Goal: Information Seeking & Learning: Compare options

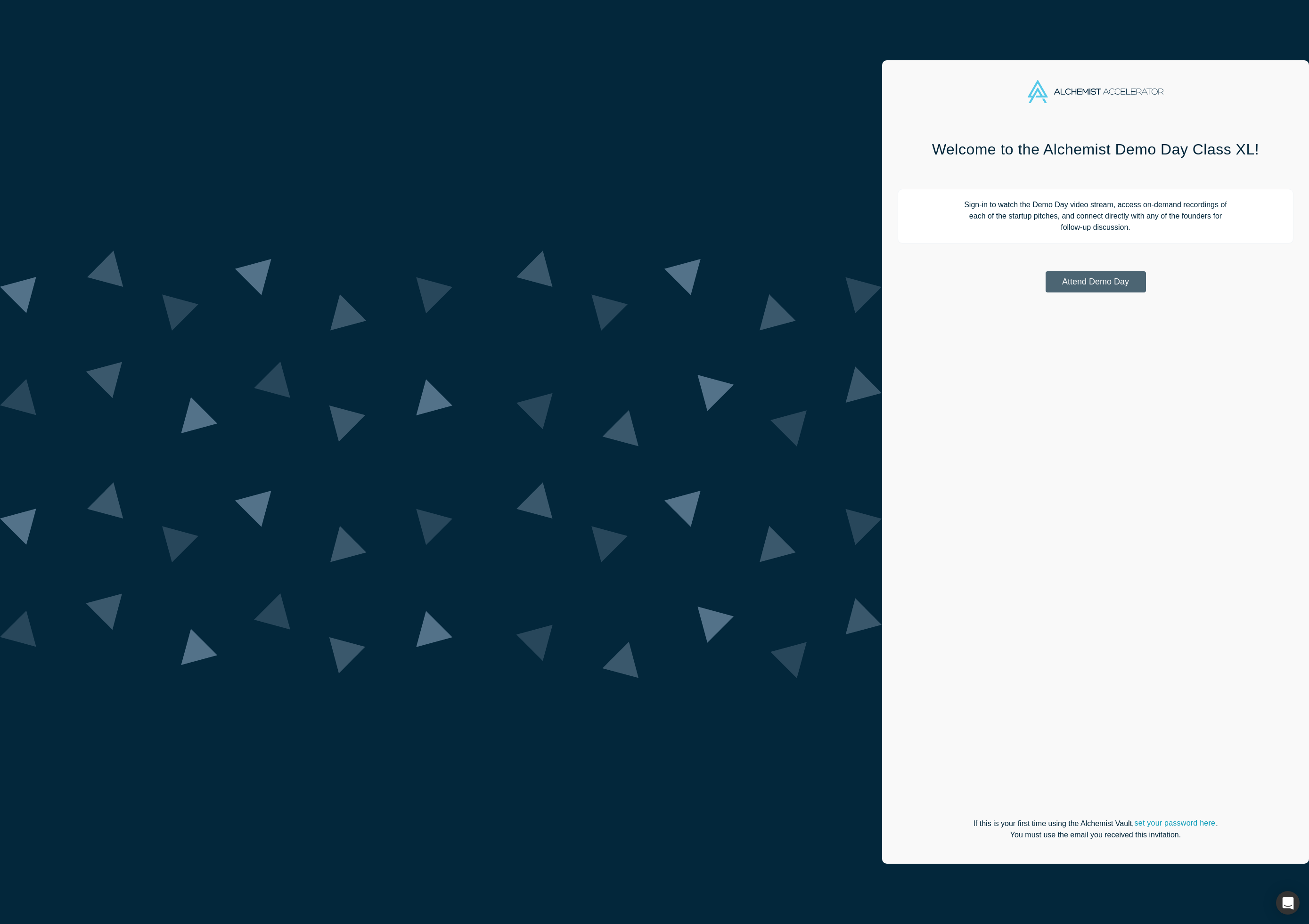
click at [1045, 286] on button "Attend Demo Day" at bounding box center [1095, 282] width 100 height 21
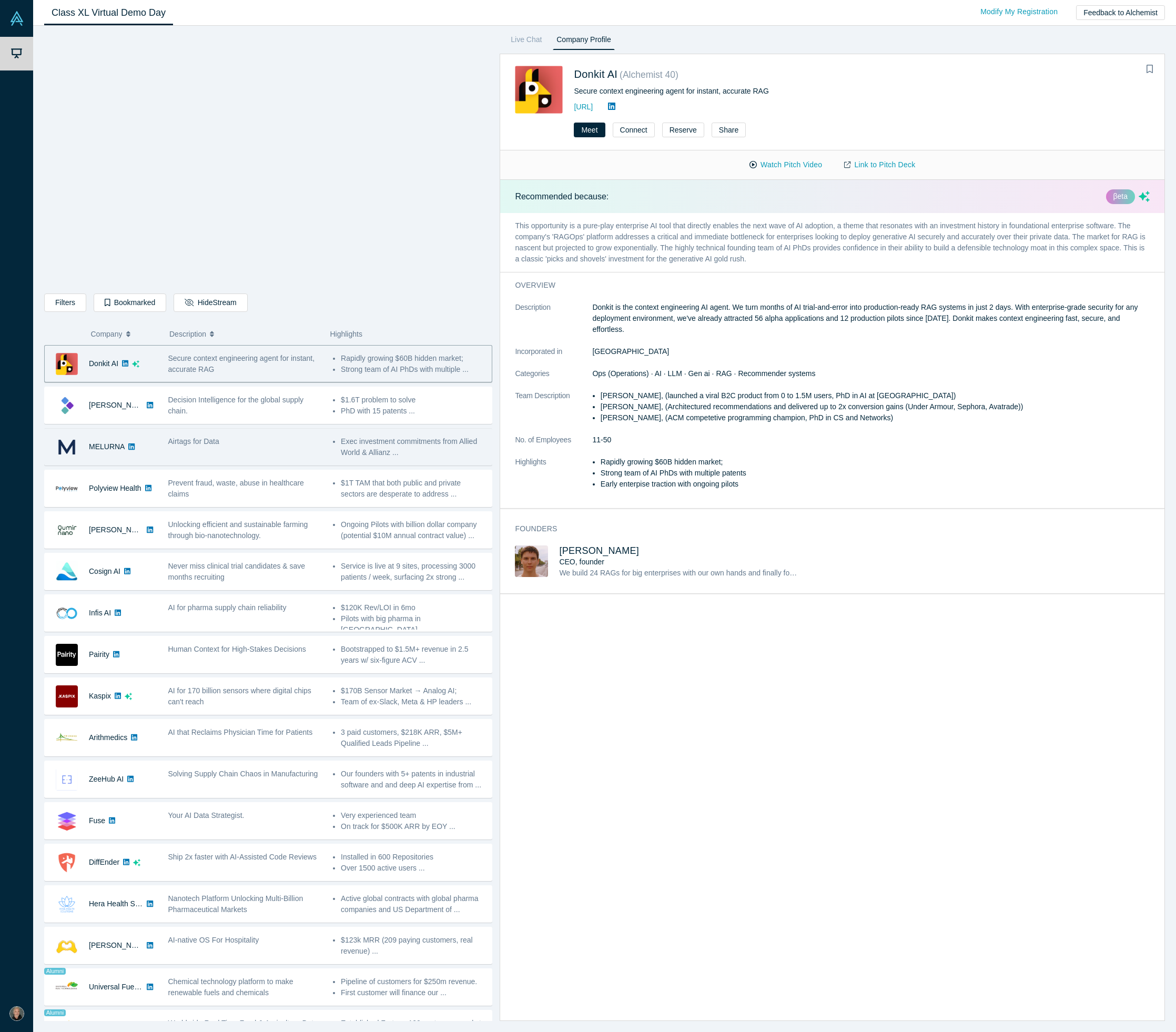
click at [259, 451] on div "Airtags for Data" at bounding box center [244, 447] width 164 height 33
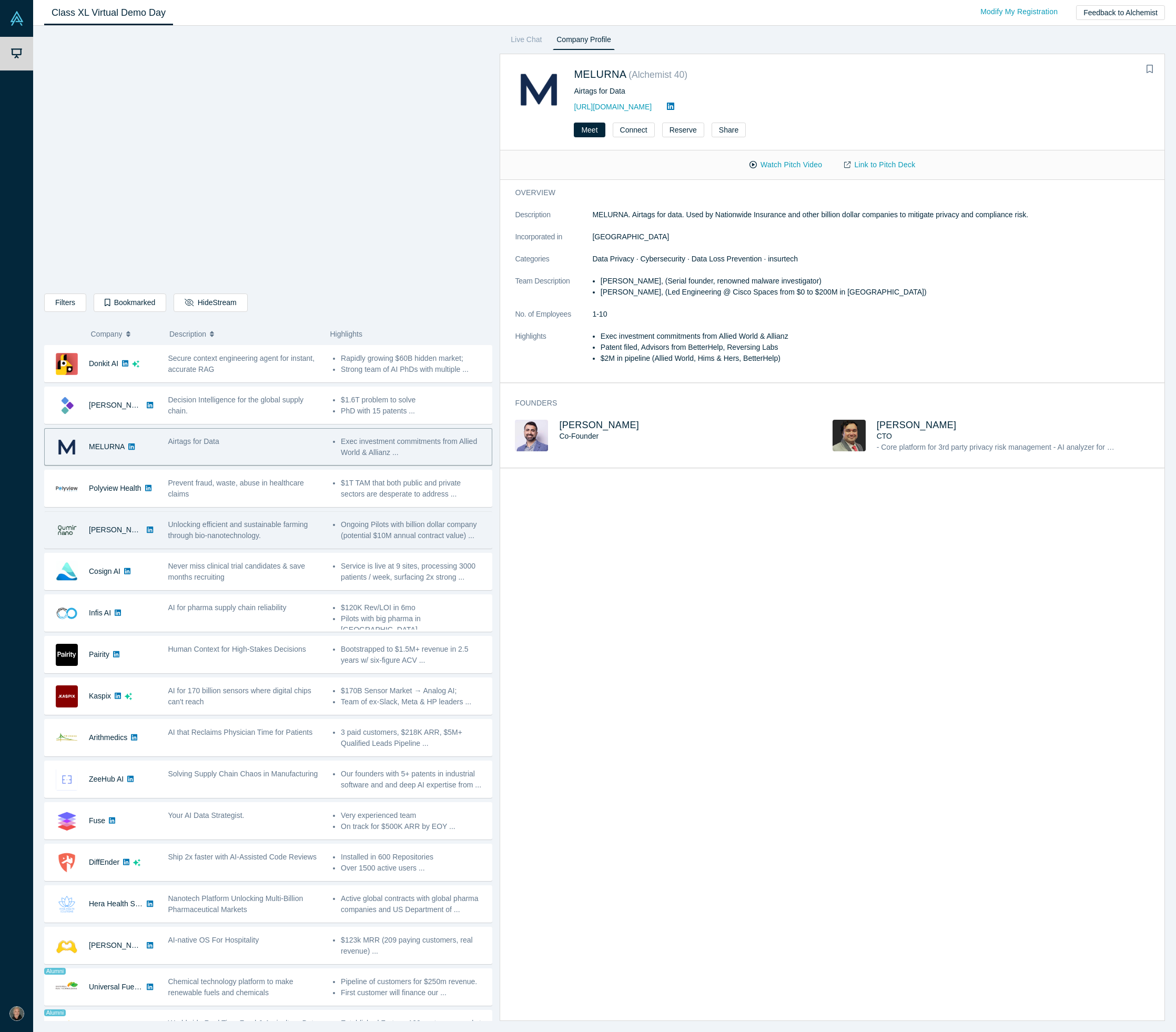
click at [263, 529] on div "Unlocking efficient and sustainable farming through bio-nanotechnology." at bounding box center [245, 530] width 153 height 22
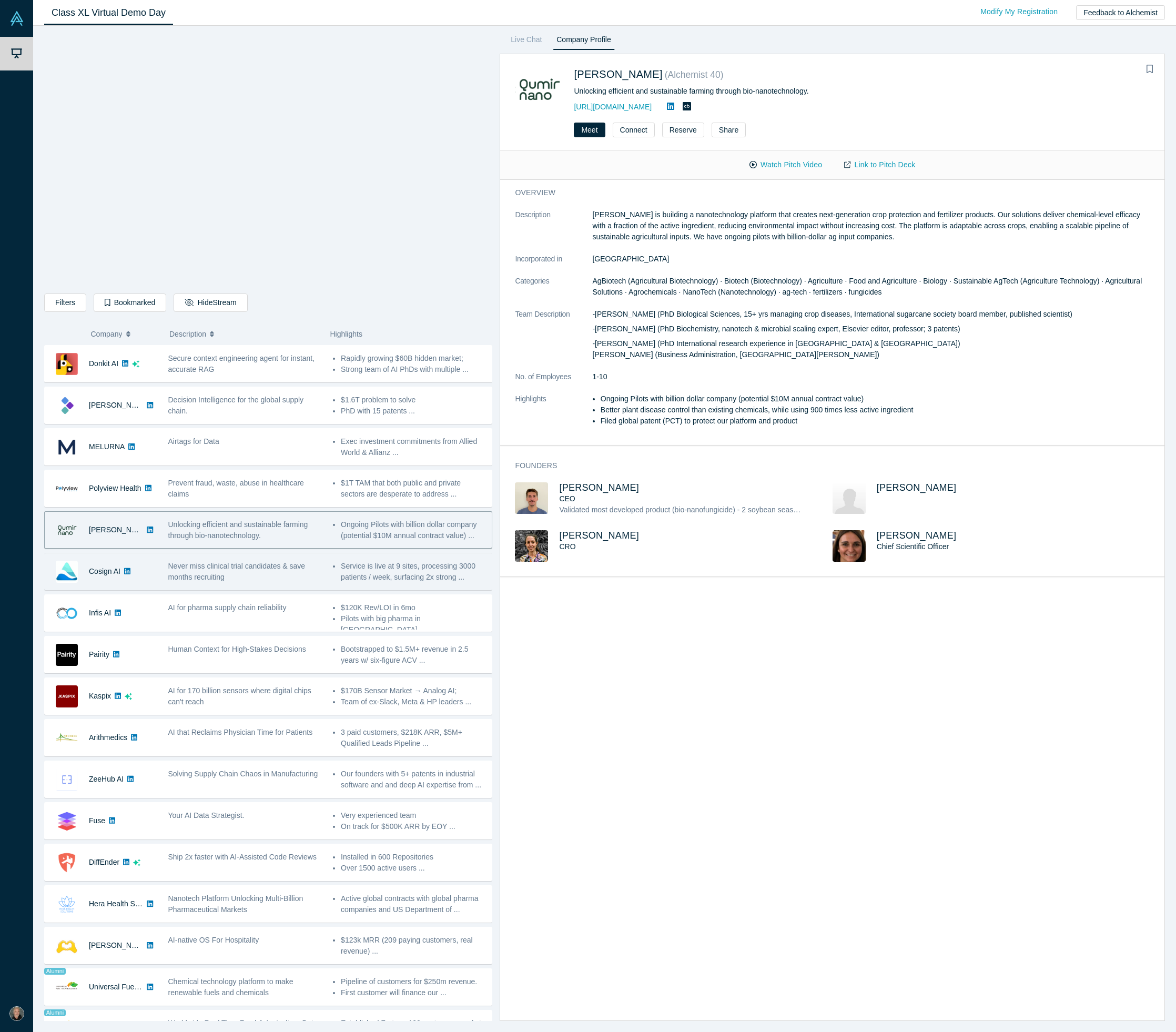
click at [148, 576] on div "Cosign AI" at bounding box center [101, 571] width 113 height 37
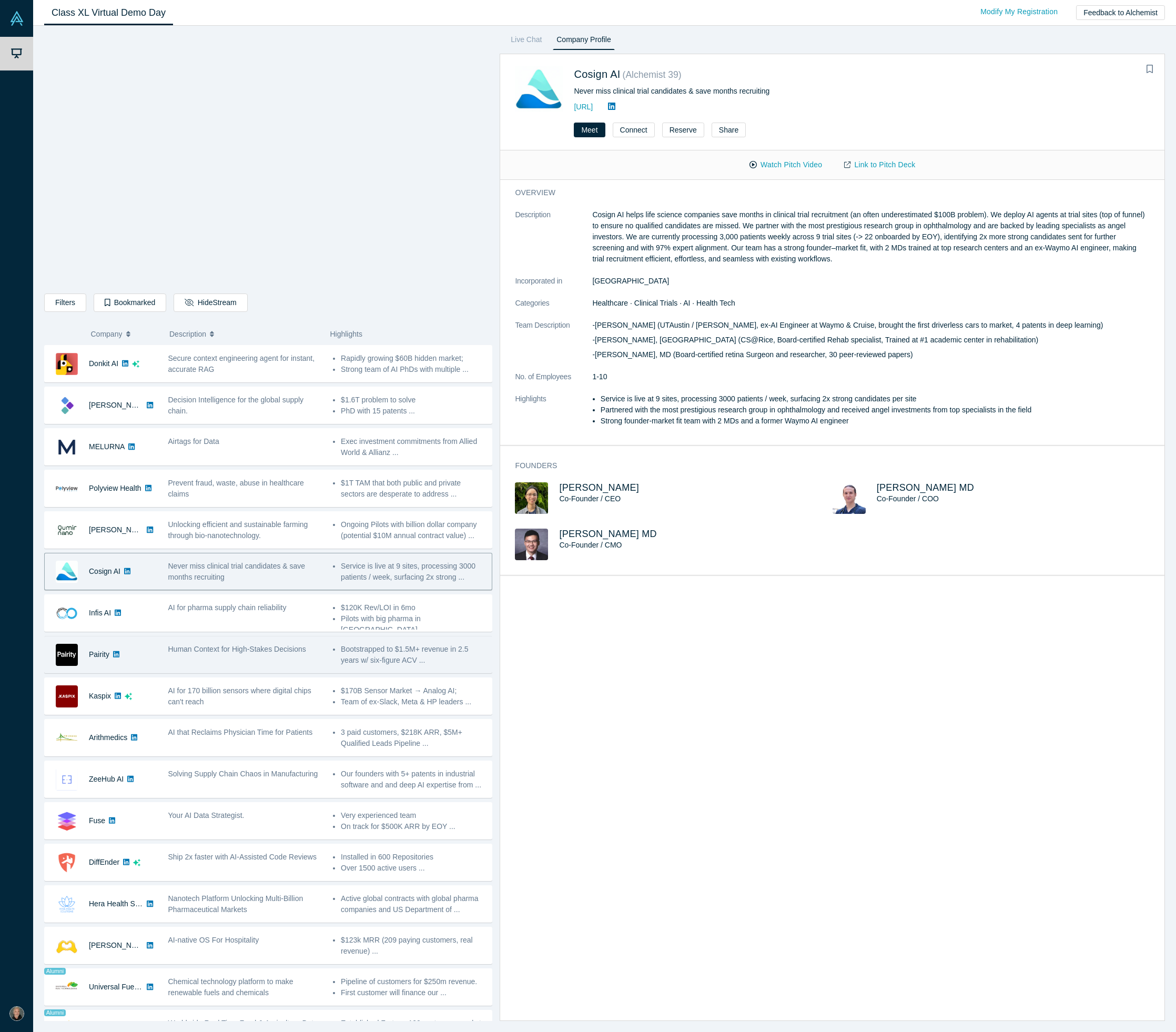
click at [233, 649] on span "Human Context for High-Stakes Decisions" at bounding box center [237, 649] width 138 height 8
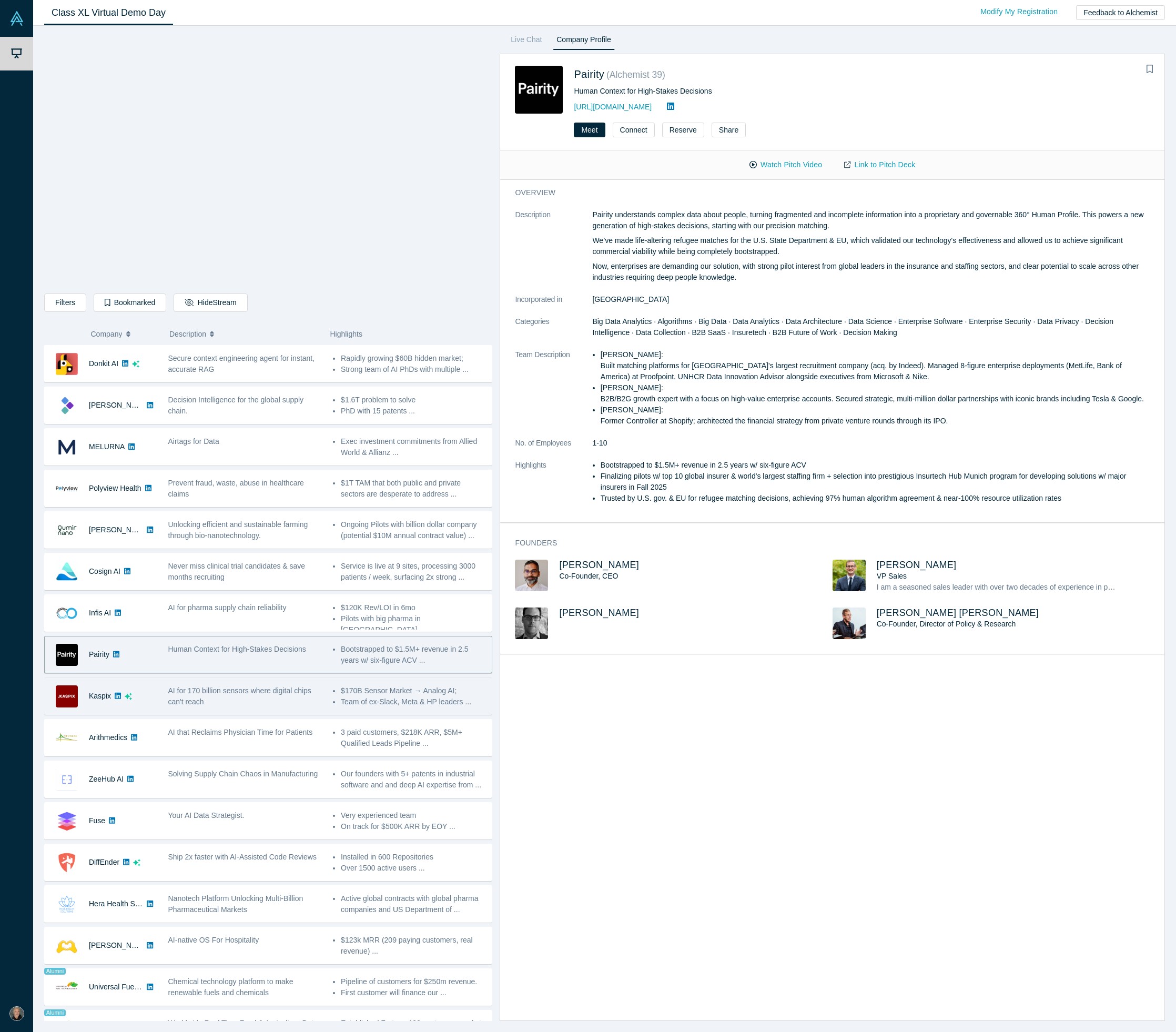
click at [251, 689] on span "AI for 170 billion sensors where digital chips can't reach" at bounding box center [240, 696] width 143 height 19
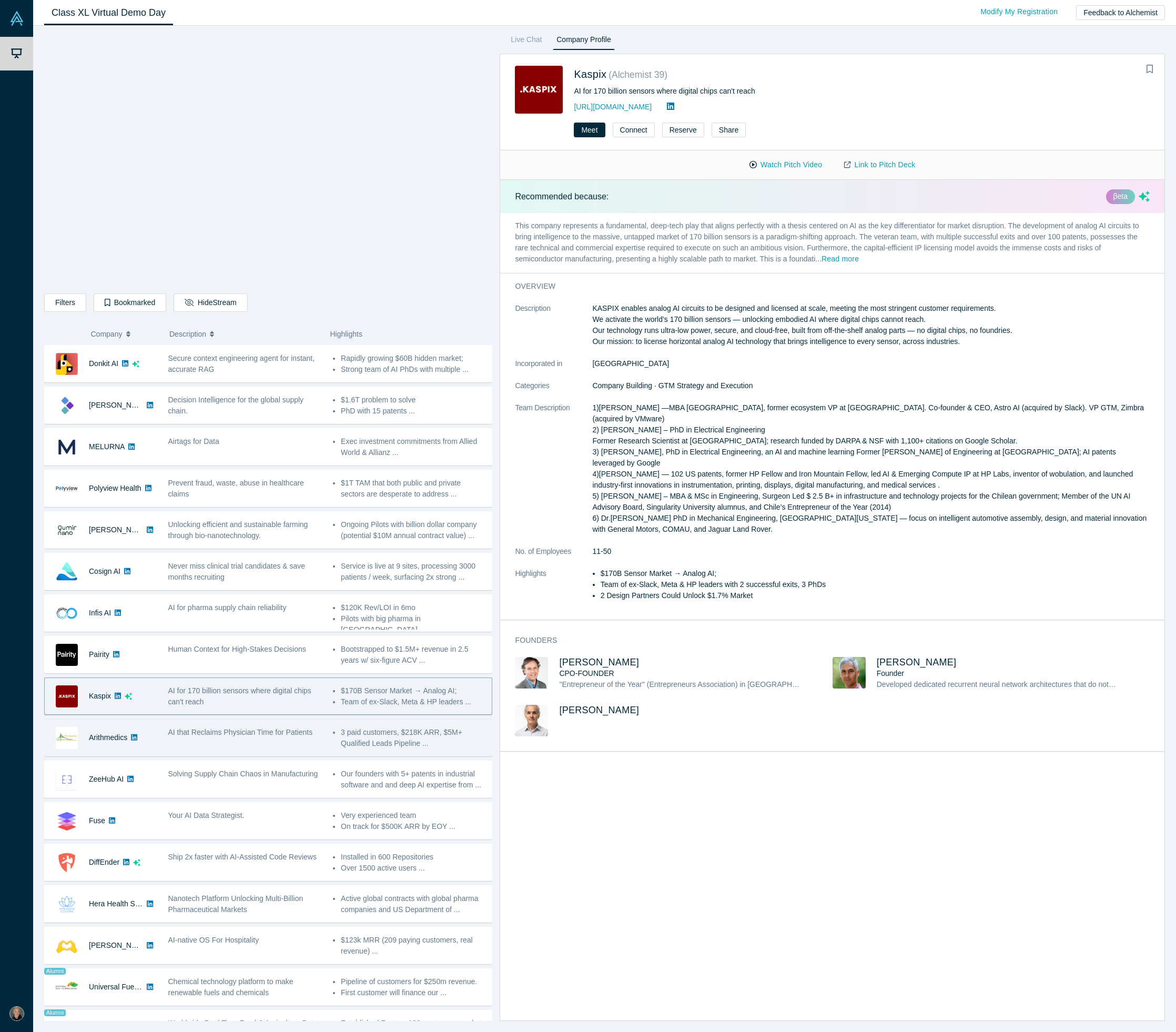
click at [214, 730] on span "AI that Reclaims Physician Time for Patients" at bounding box center [240, 732] width 144 height 8
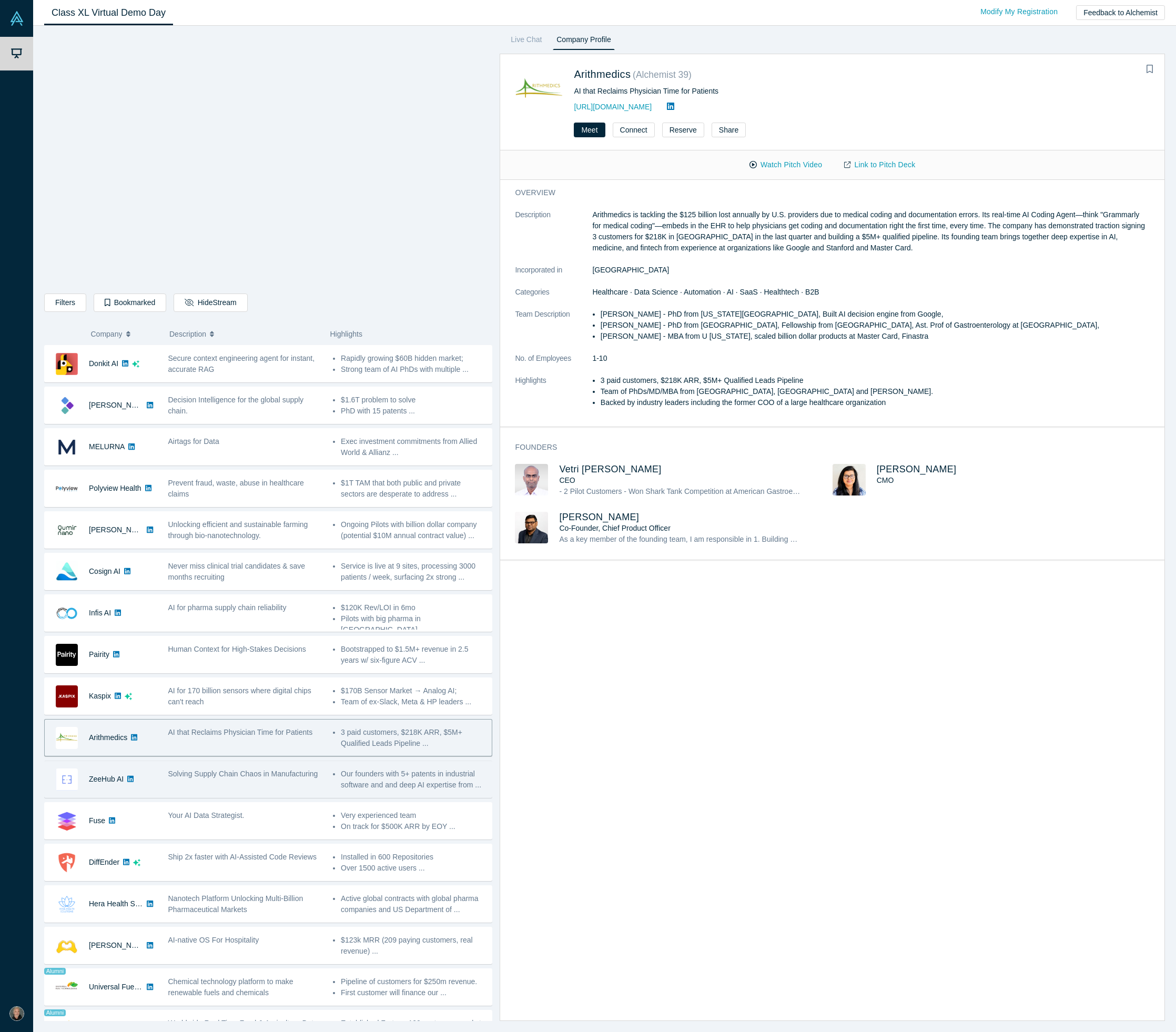
click at [238, 778] on div "Solving Supply Chain Chaos in Manufacturing" at bounding box center [245, 773] width 153 height 11
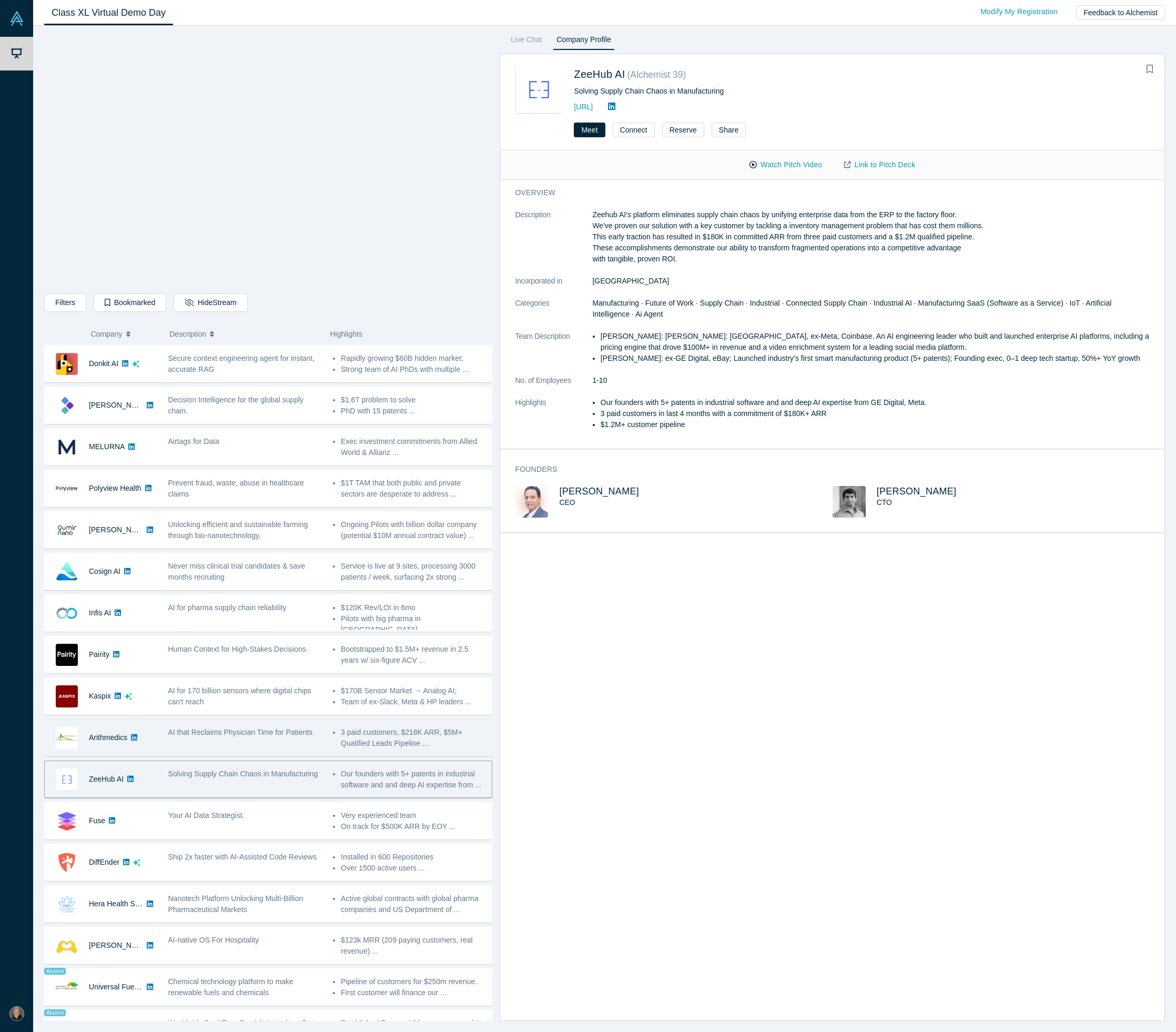
click at [211, 727] on div "AI that Reclaims Physician Time for Patients" at bounding box center [245, 732] width 153 height 11
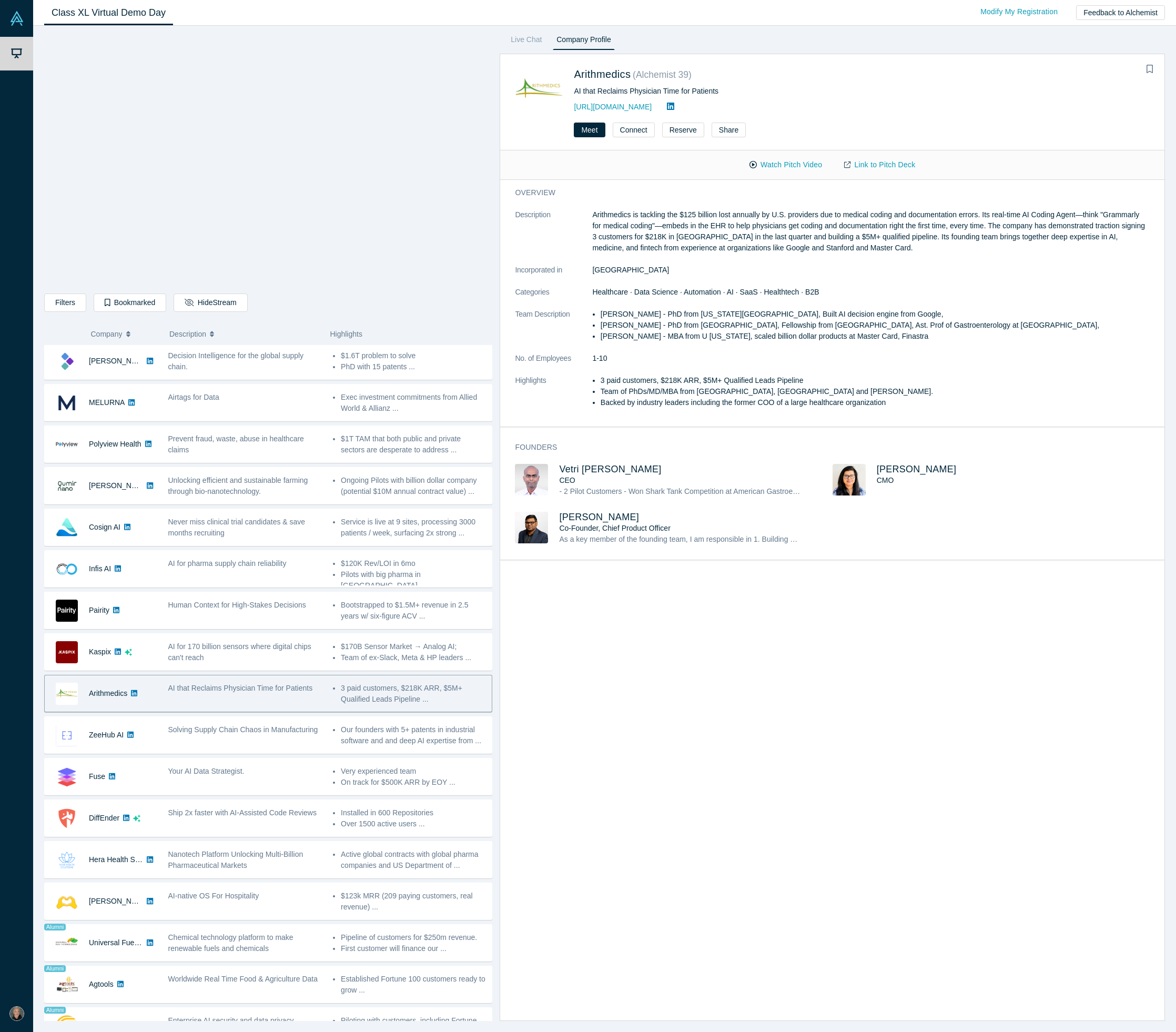
scroll to position [45, 0]
click at [637, 129] on button "Connect" at bounding box center [634, 130] width 42 height 15
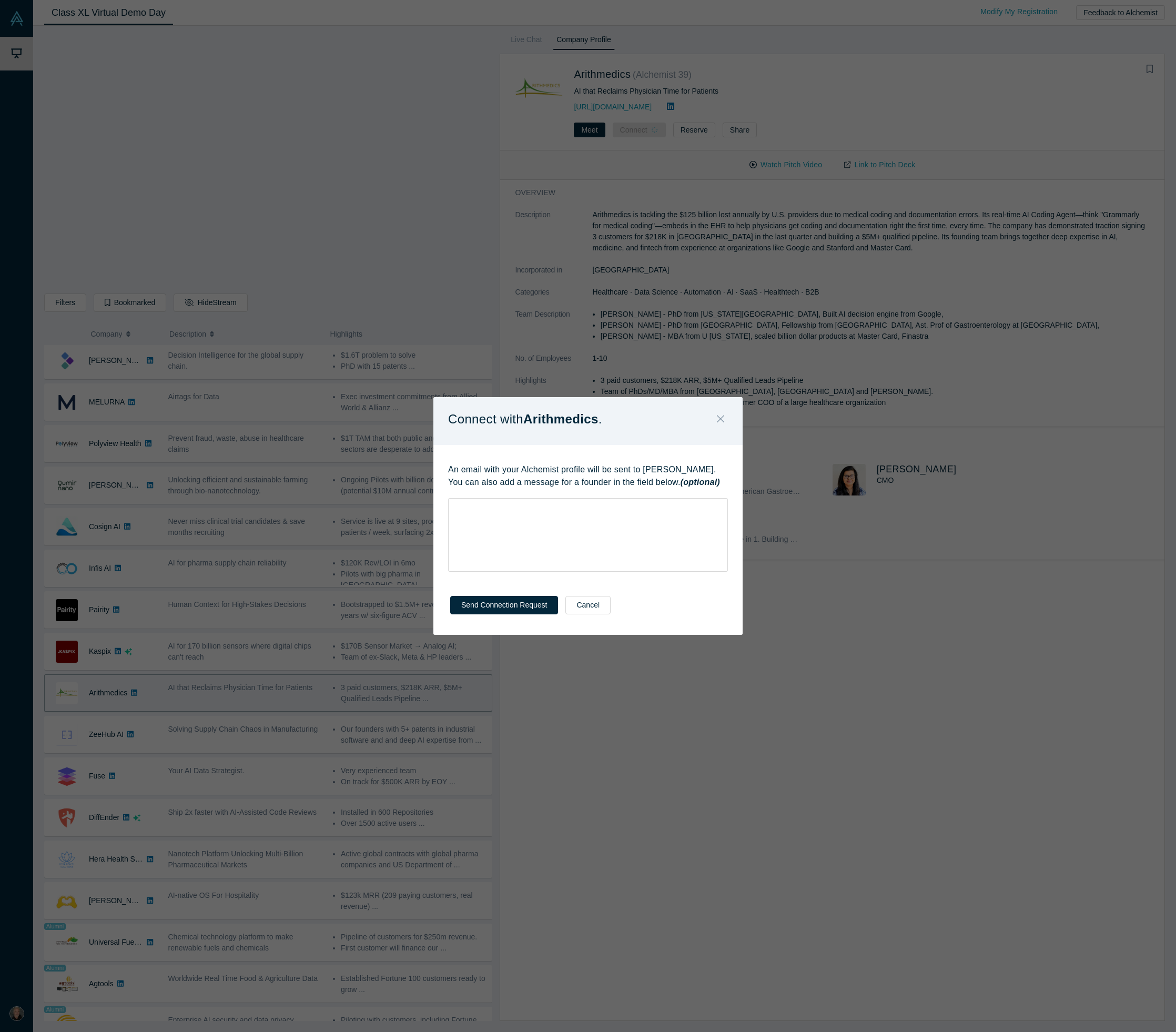
click at [719, 418] on icon "Close" at bounding box center [720, 419] width 8 height 12
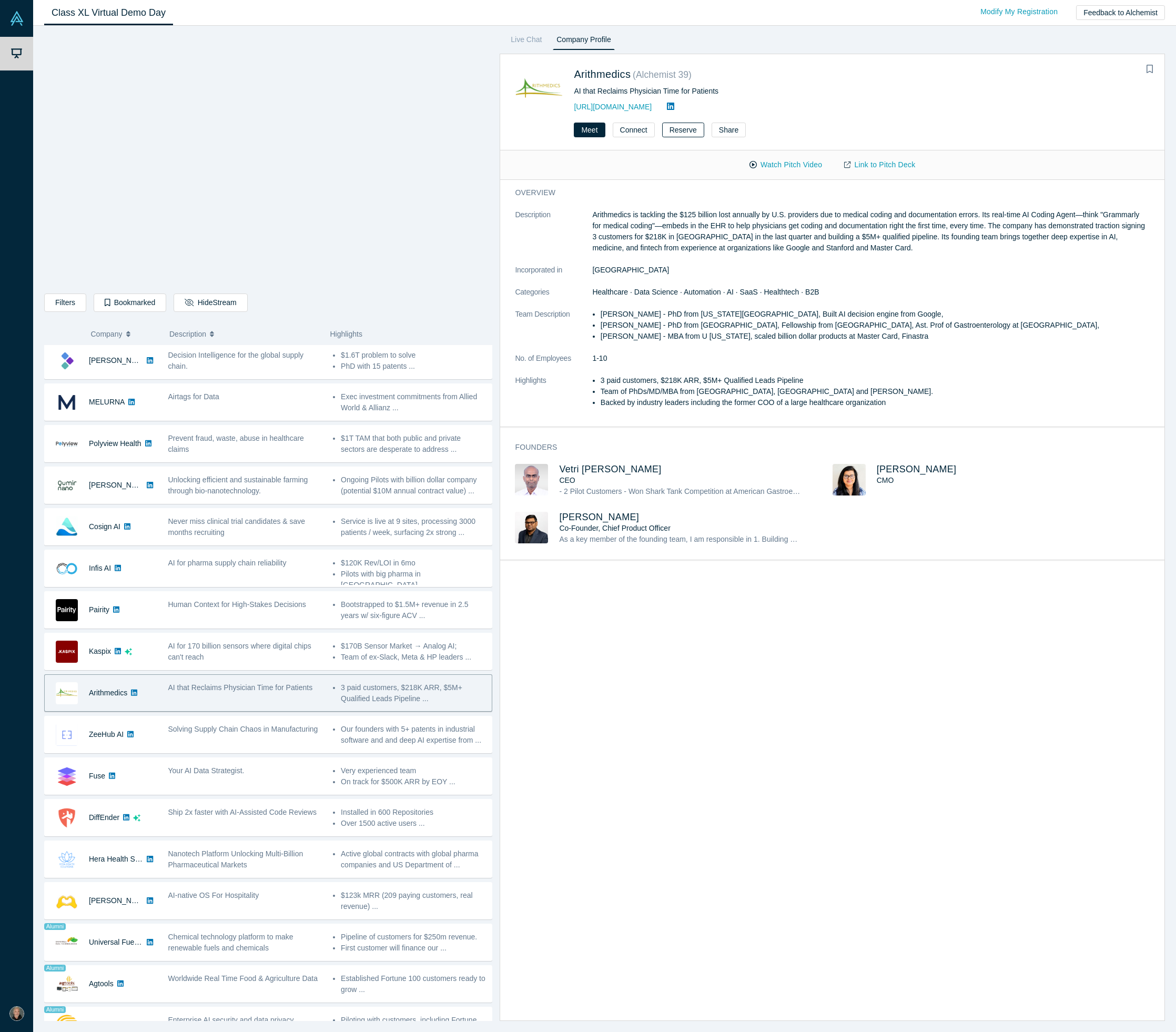
click at [680, 128] on button "Reserve" at bounding box center [683, 130] width 42 height 15
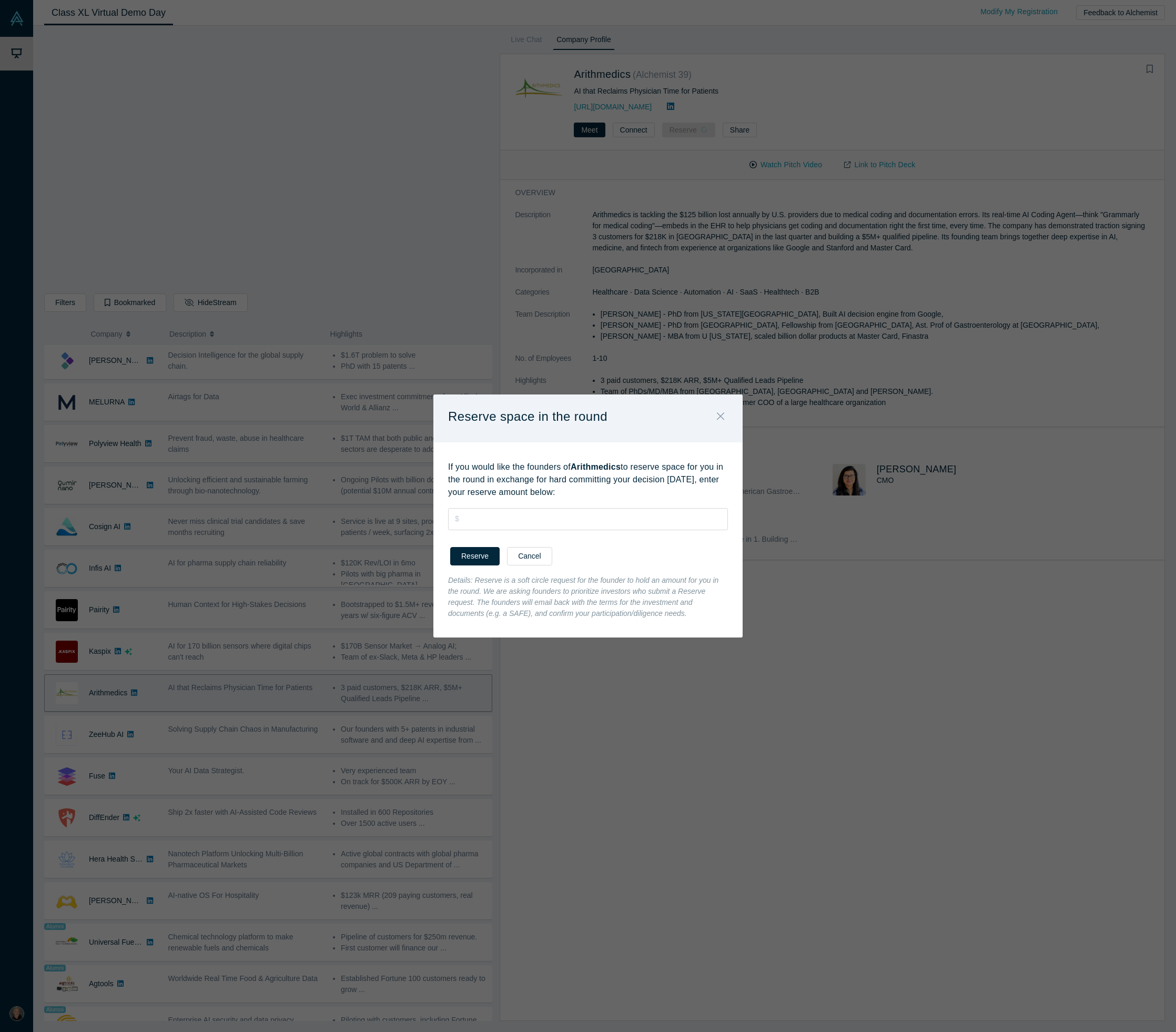
click at [720, 415] on icon "Close" at bounding box center [720, 415] width 8 height 8
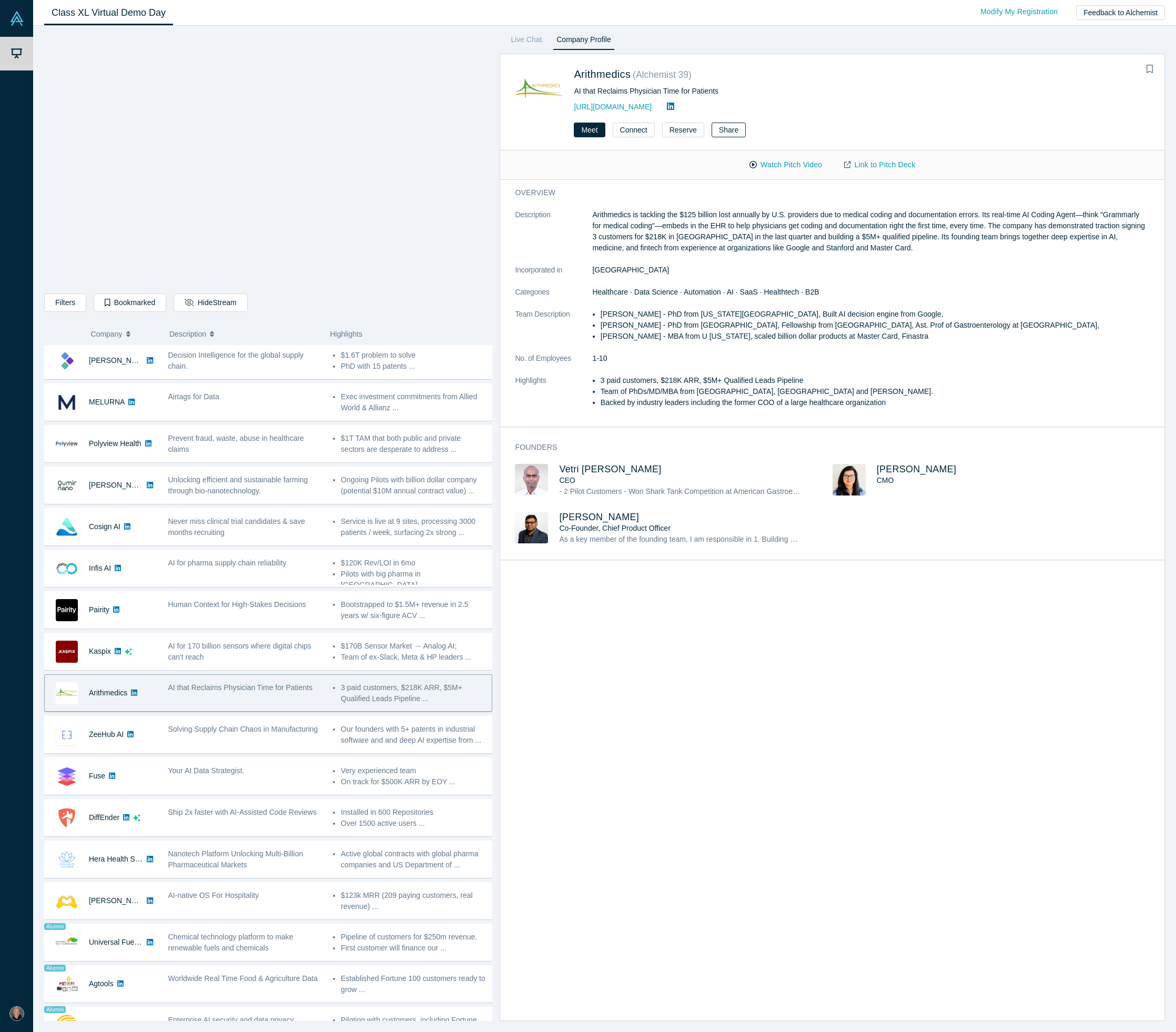
click at [720, 132] on button "Share" at bounding box center [728, 130] width 34 height 15
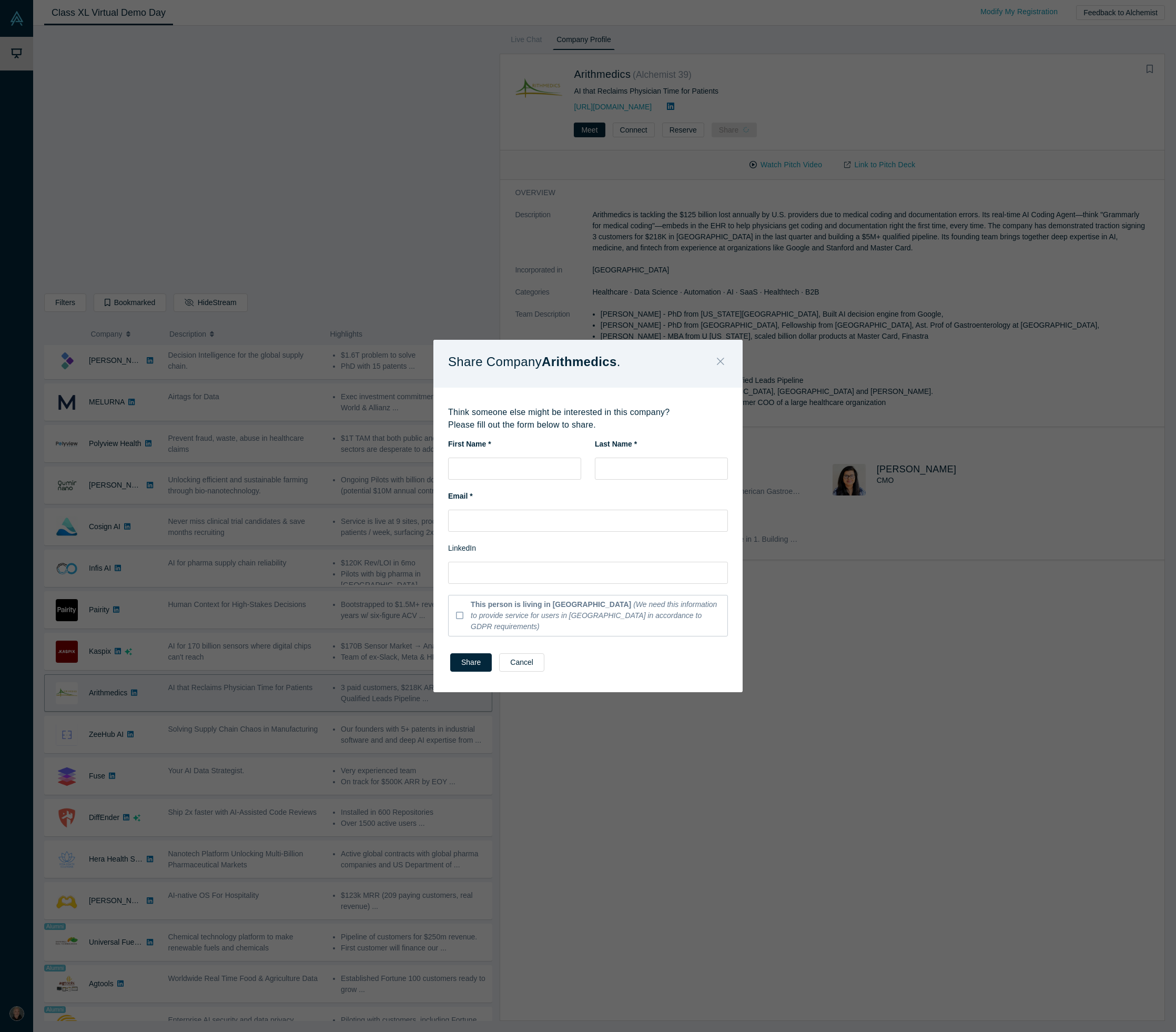
click at [720, 367] on icon "Close" at bounding box center [720, 361] width 8 height 12
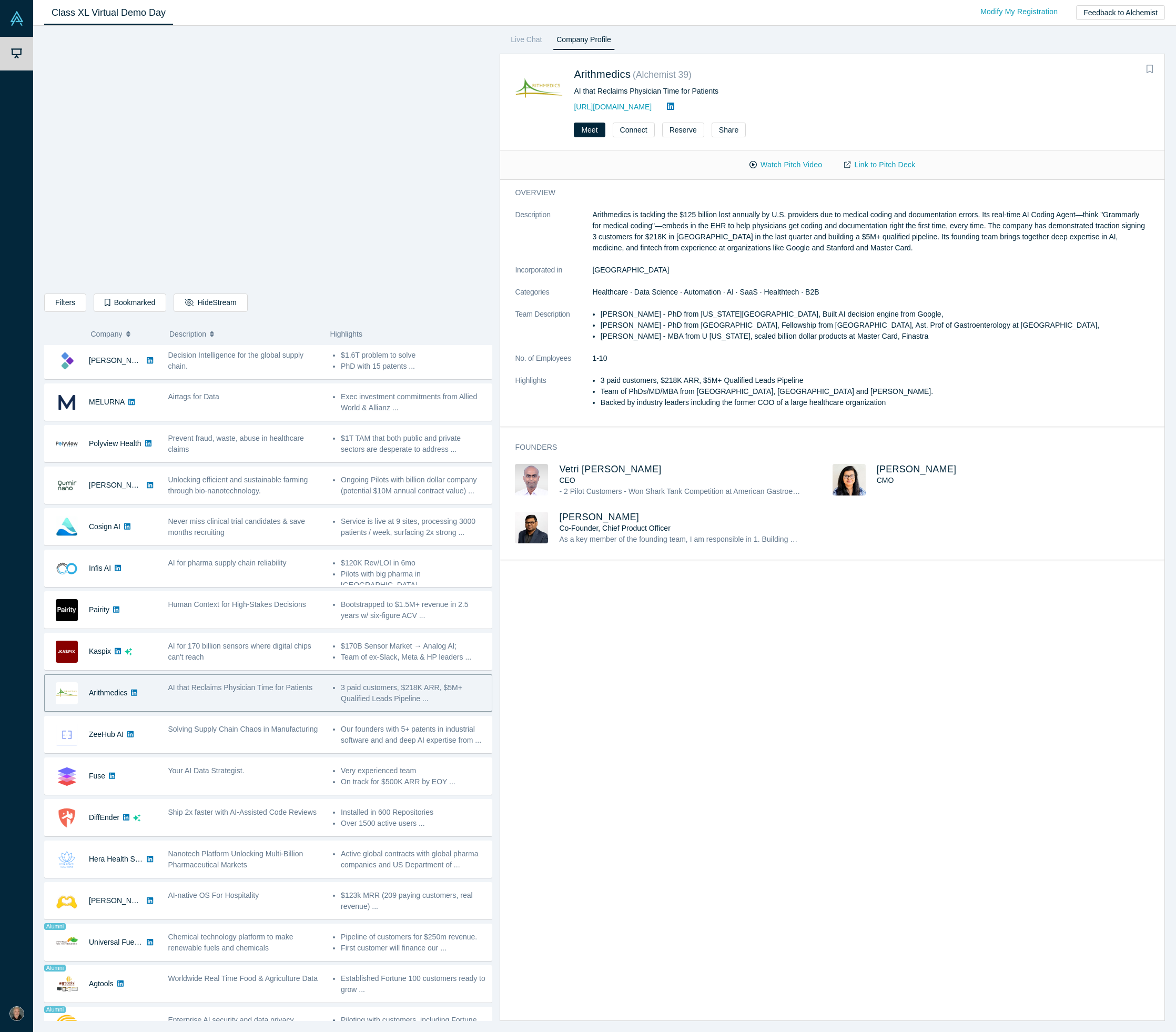
click at [1149, 69] on icon "Bookmark" at bounding box center [1150, 69] width 7 height 8
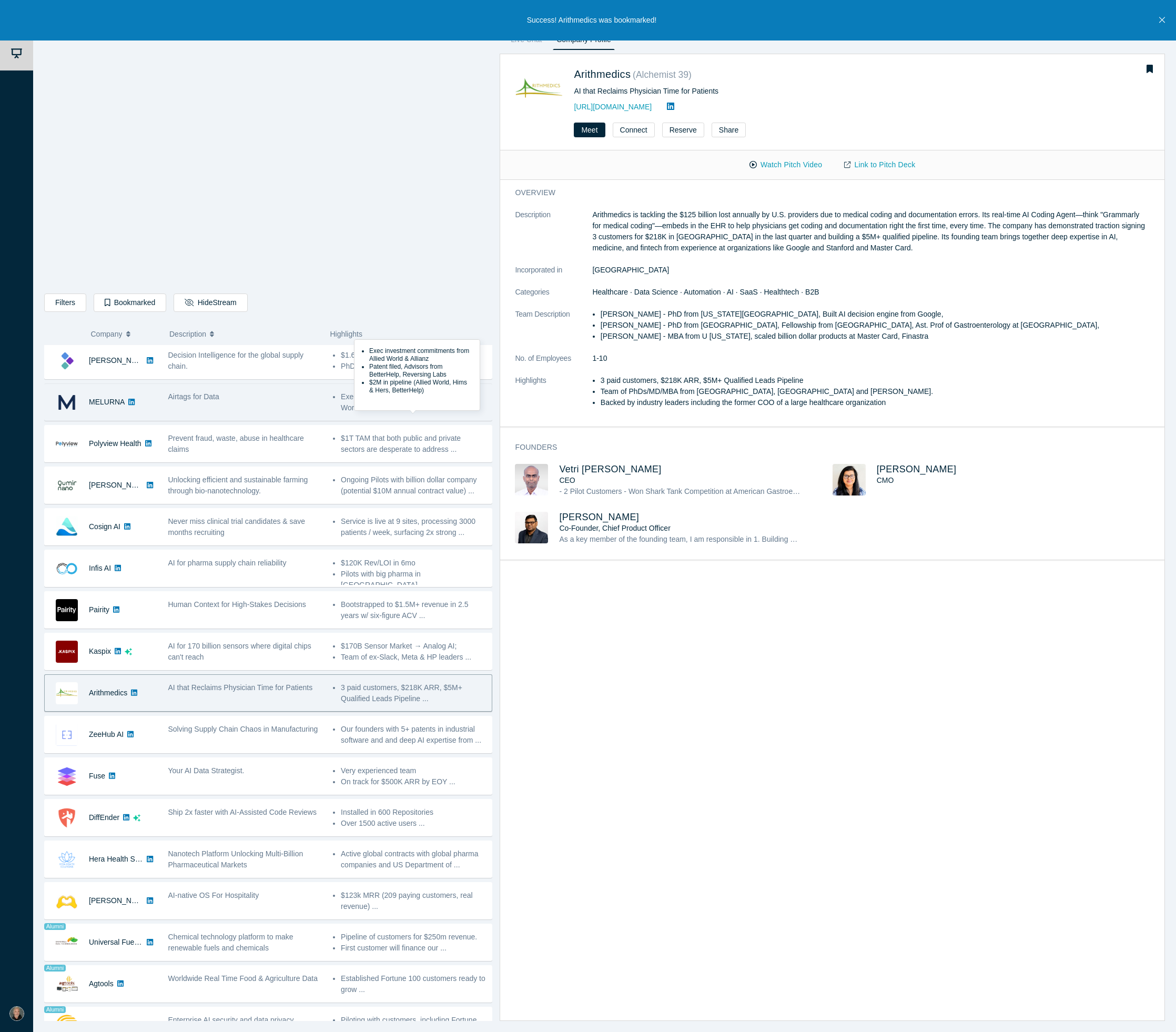
scroll to position [0, 0]
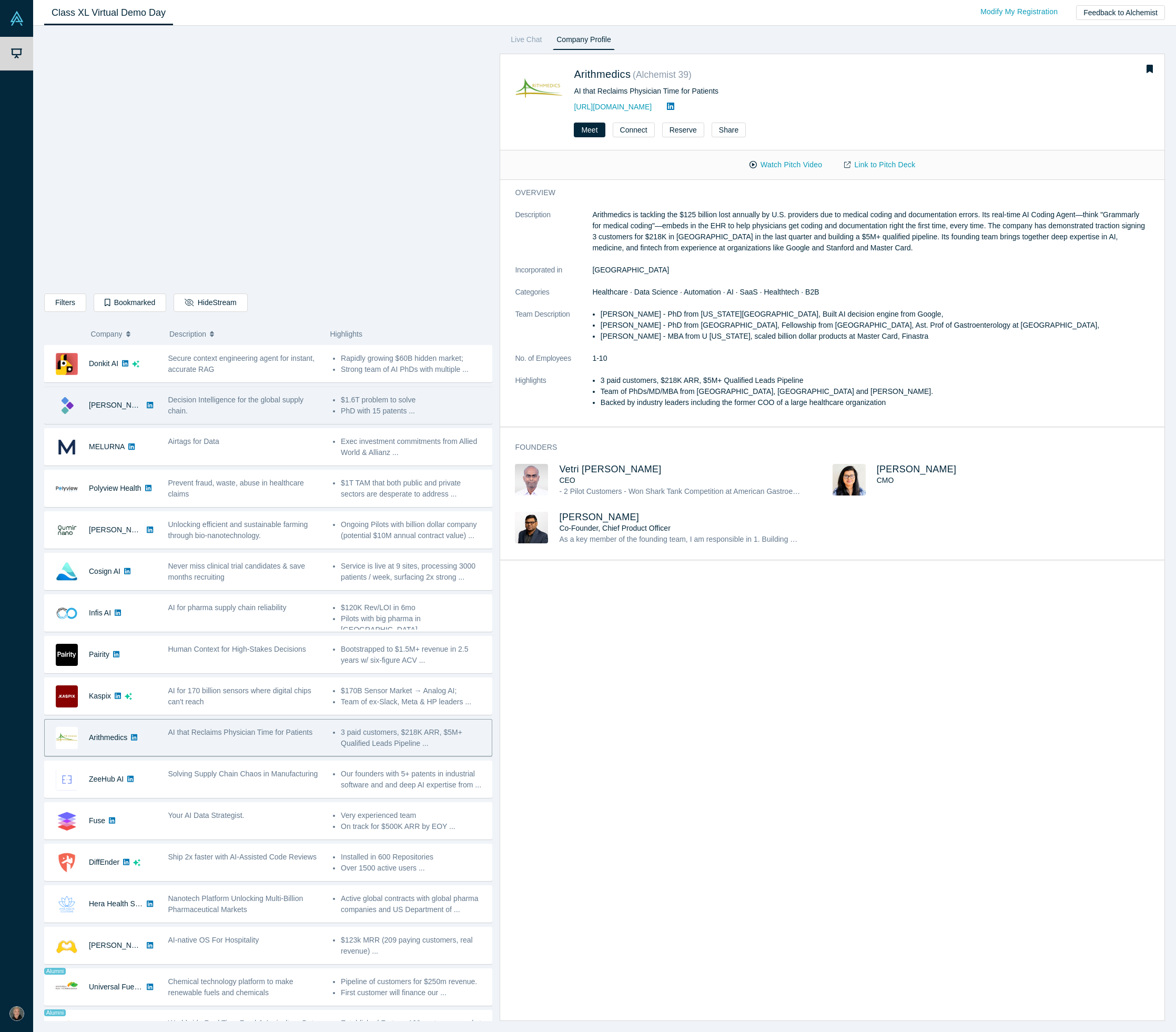
click at [319, 407] on div "Decision Intelligence for the global supply chain." at bounding box center [245, 405] width 153 height 22
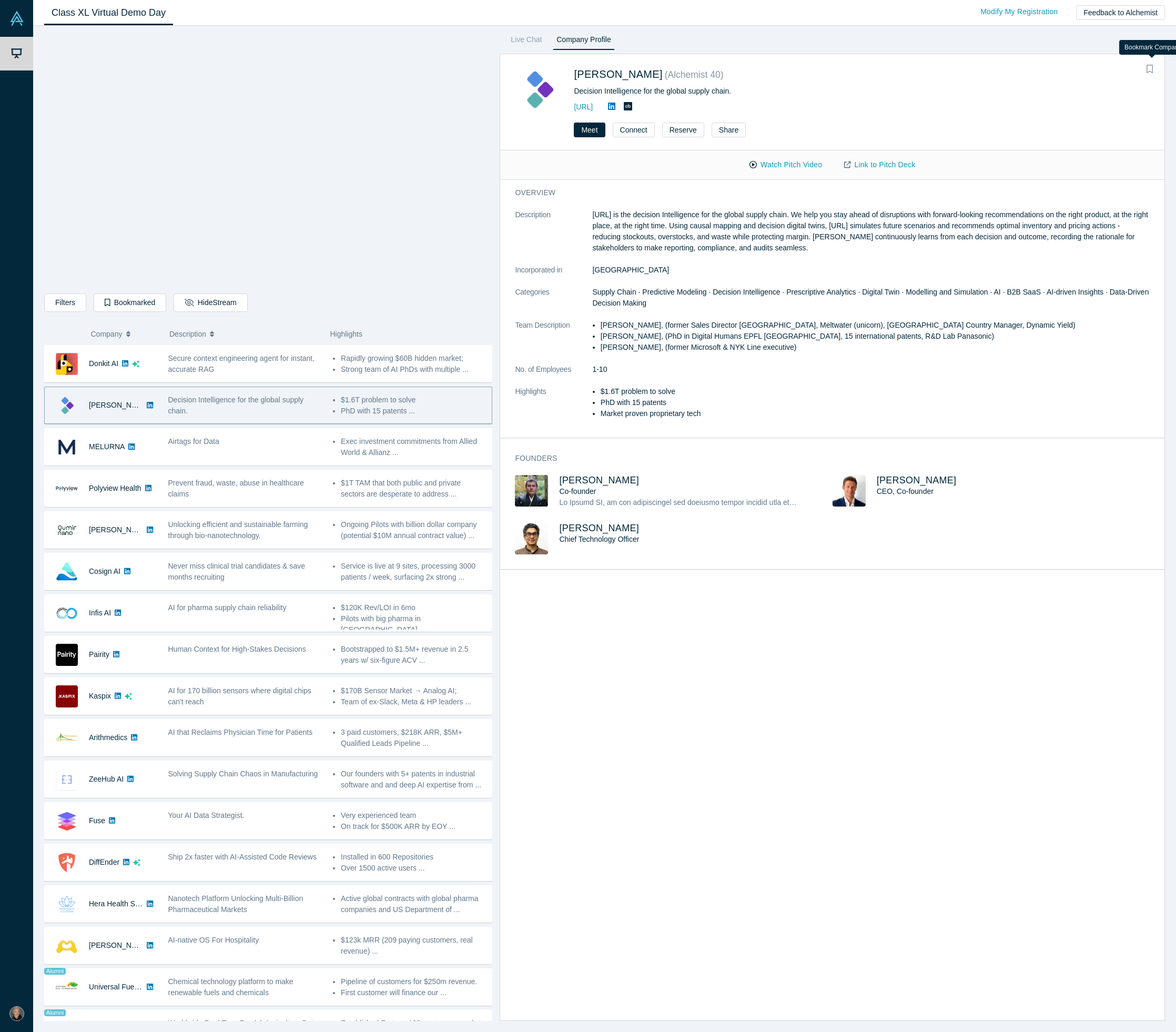
click at [1151, 65] on icon "Bookmark" at bounding box center [1150, 69] width 7 height 8
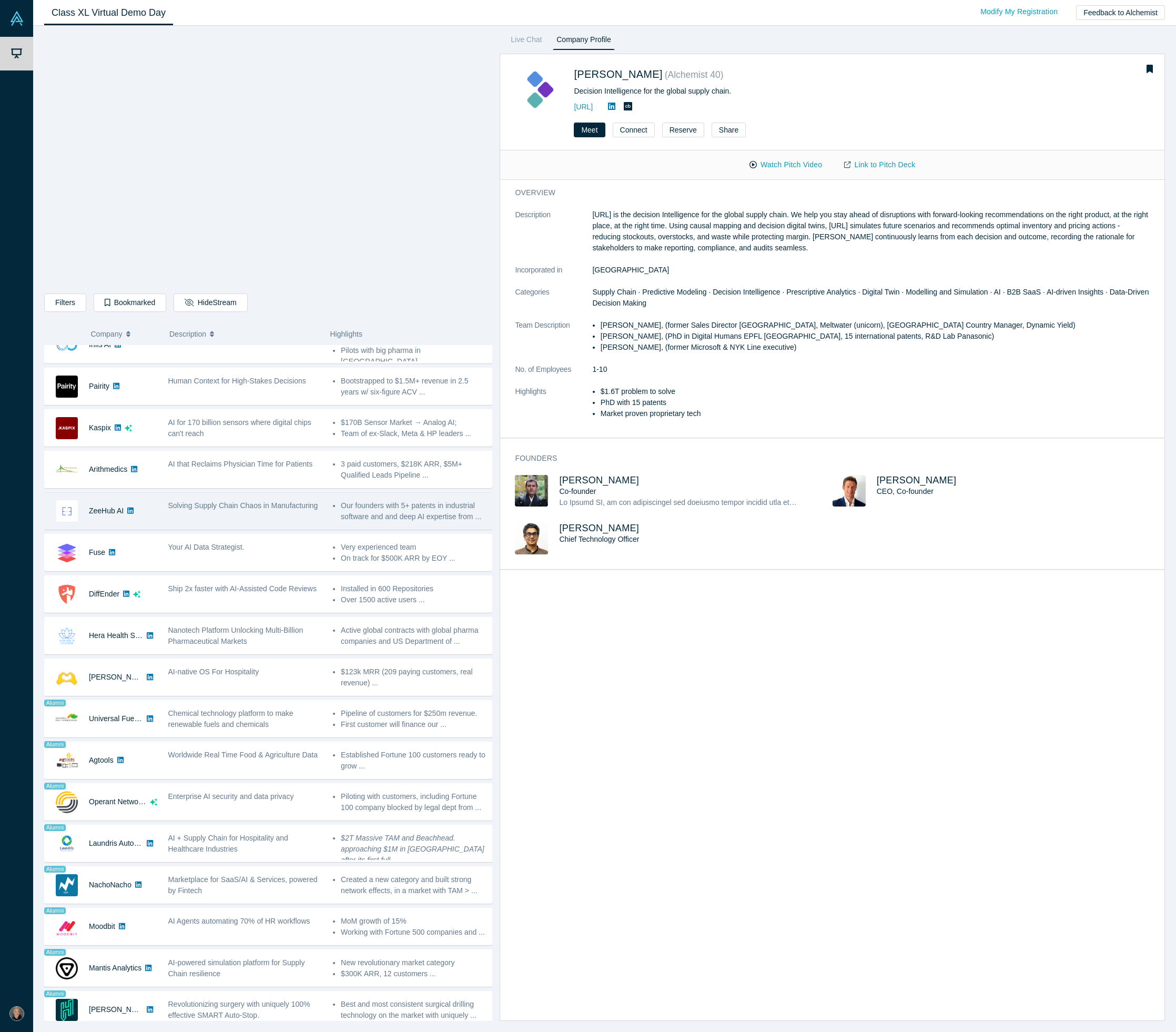
scroll to position [269, 0]
click at [242, 511] on div "Solving Supply Chain Chaos in Manufacturing" at bounding box center [244, 510] width 164 height 33
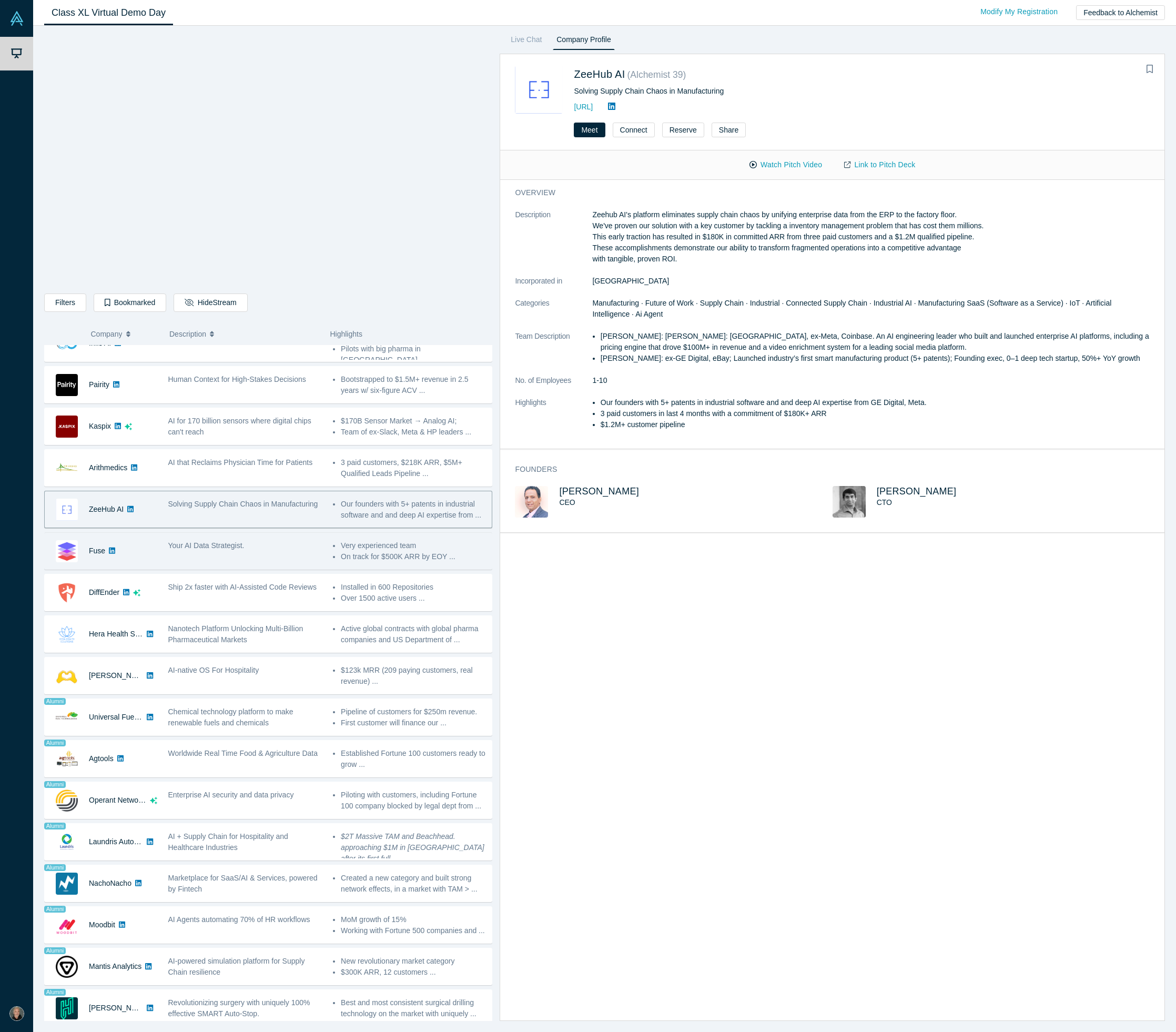
click at [224, 554] on div "Your AI Data Strategist." at bounding box center [244, 551] width 164 height 33
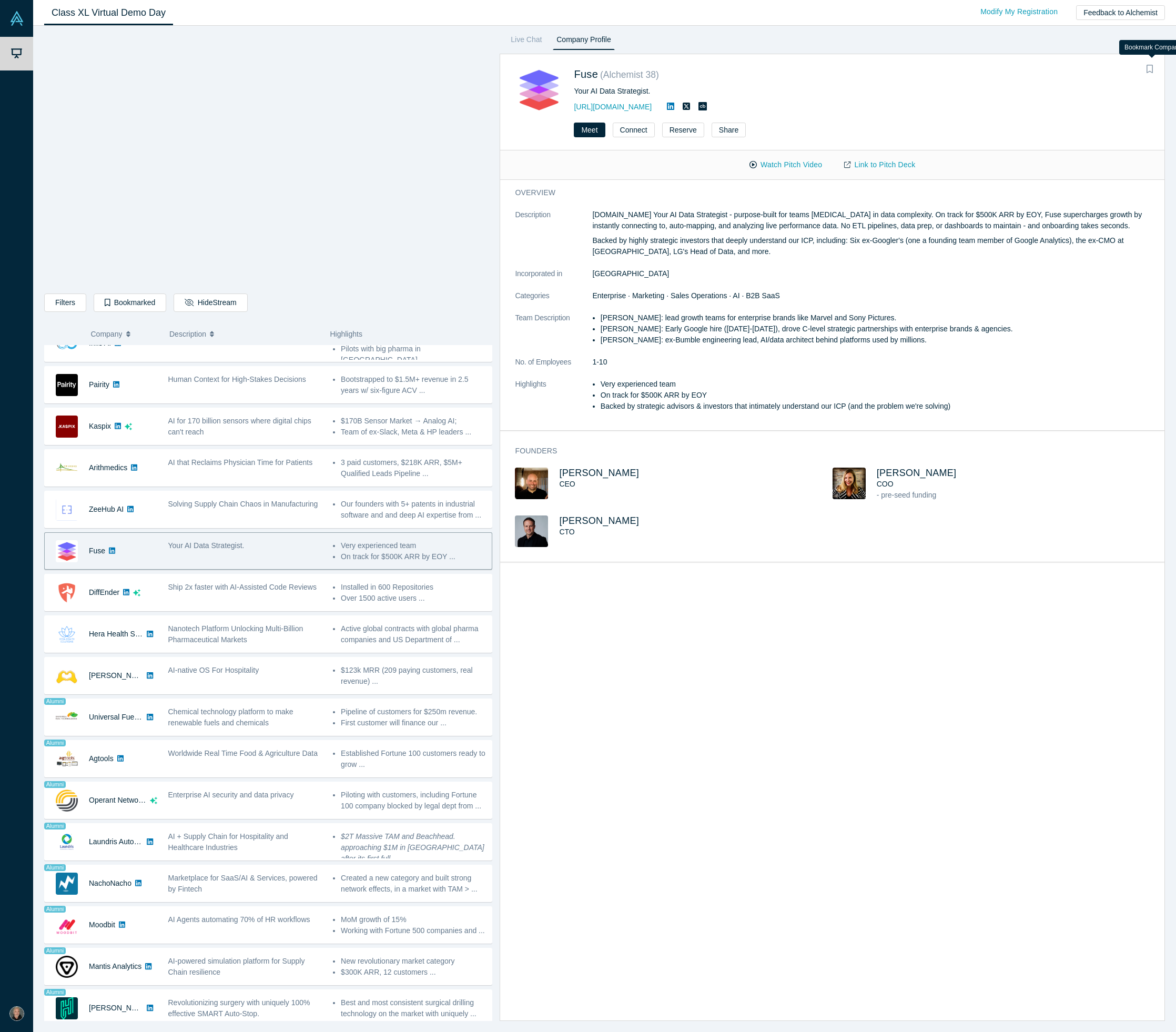
click at [1148, 69] on icon "Bookmark" at bounding box center [1150, 69] width 7 height 8
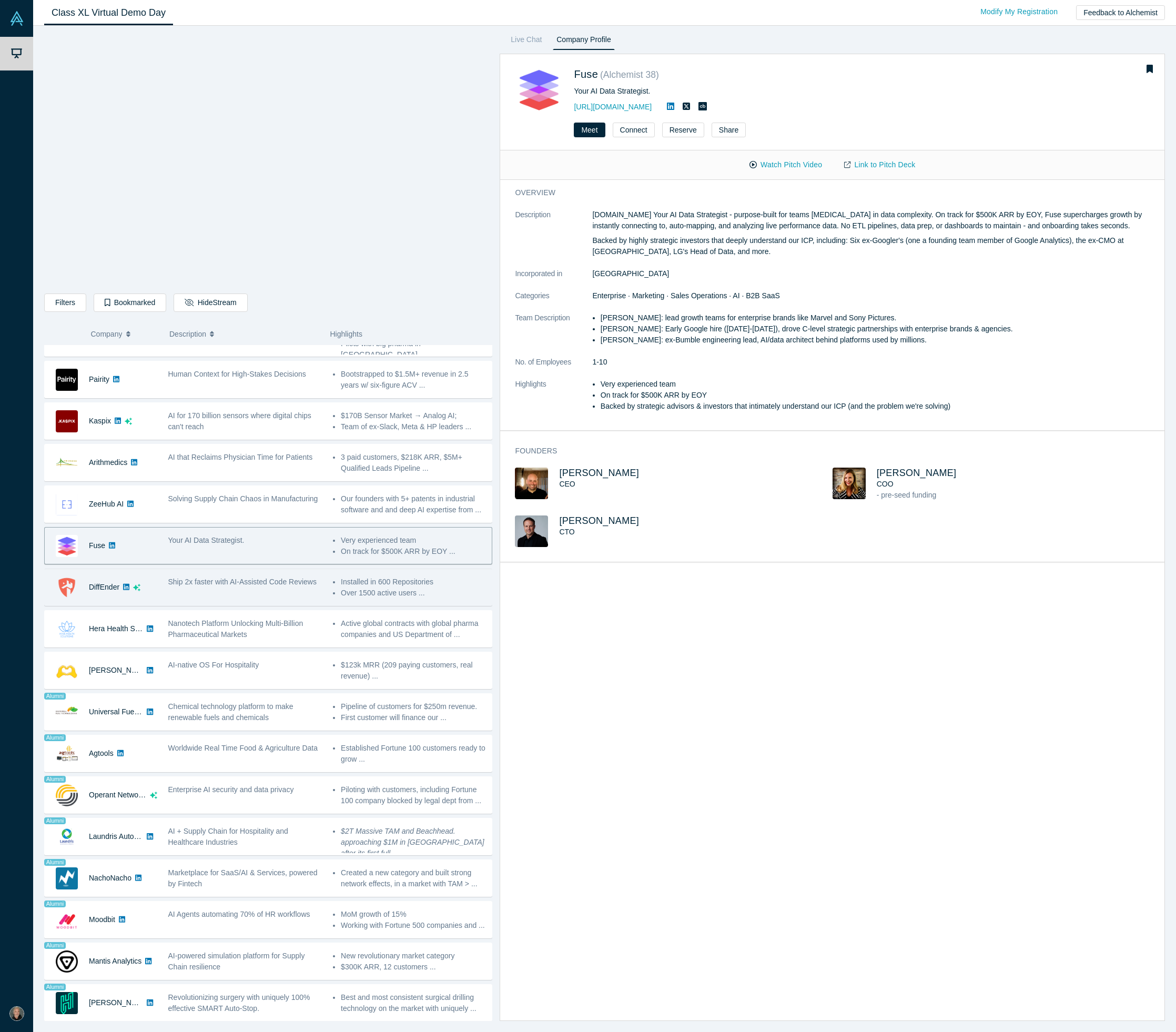
scroll to position [275, 0]
click at [217, 590] on div "Ship 2x faster with AI-Assisted Code Reviews" at bounding box center [244, 587] width 164 height 33
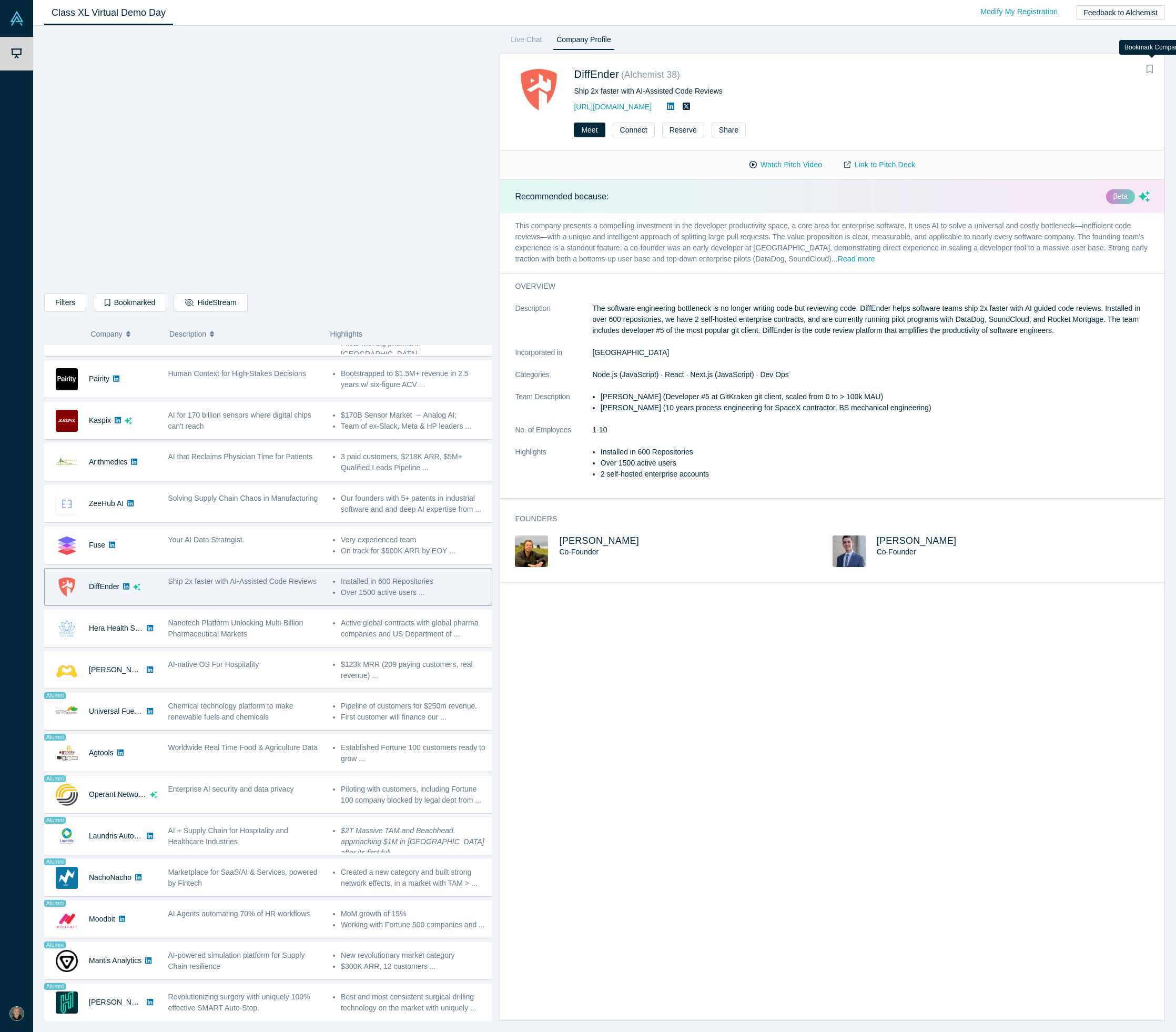
click at [1150, 70] on icon "Bookmark" at bounding box center [1150, 69] width 7 height 8
click at [194, 677] on div "AI-native OS For Hospitality" at bounding box center [244, 670] width 164 height 33
